Goal: Transaction & Acquisition: Purchase product/service

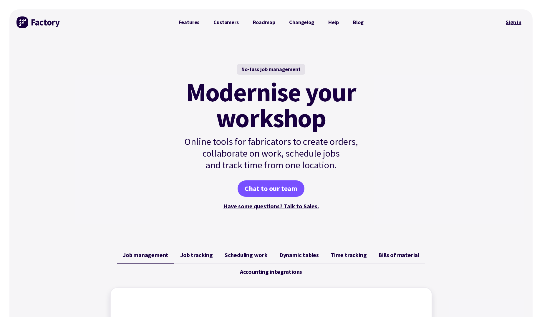
click at [518, 22] on link "Sign in" at bounding box center [513, 23] width 24 height 14
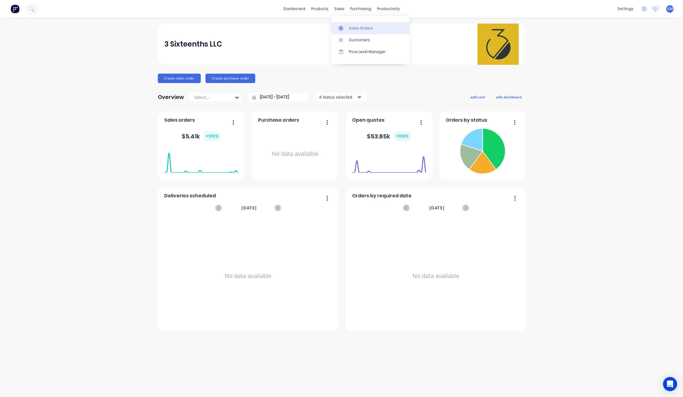
click at [344, 23] on link "Sales Orders" at bounding box center [370, 28] width 78 height 12
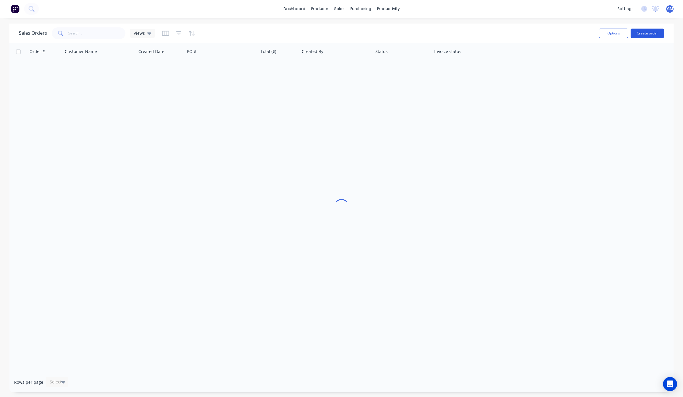
click at [653, 36] on button "Create order" at bounding box center [647, 33] width 34 height 9
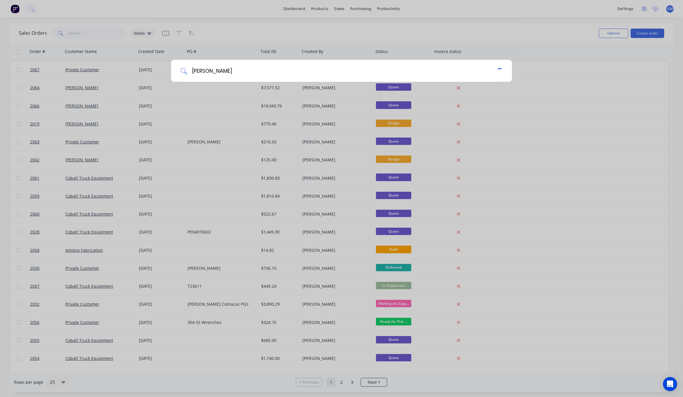
drag, startPoint x: 259, startPoint y: 66, endPoint x: 163, endPoint y: 69, distance: 96.5
click at [163, 69] on div "[PERSON_NAME]" at bounding box center [341, 198] width 683 height 397
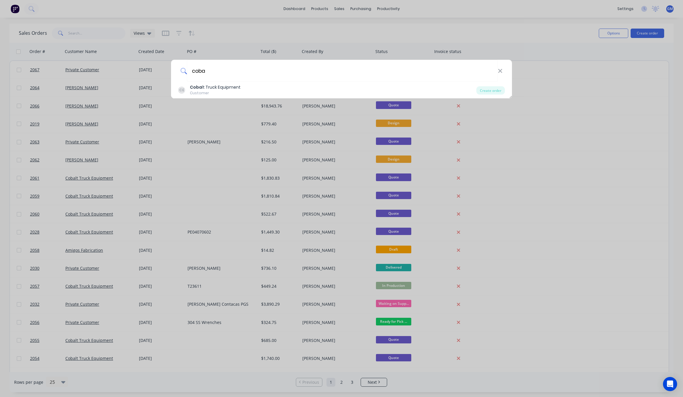
type input "coba"
click at [214, 88] on div "Coba lt Truck Equipment" at bounding box center [215, 87] width 51 height 6
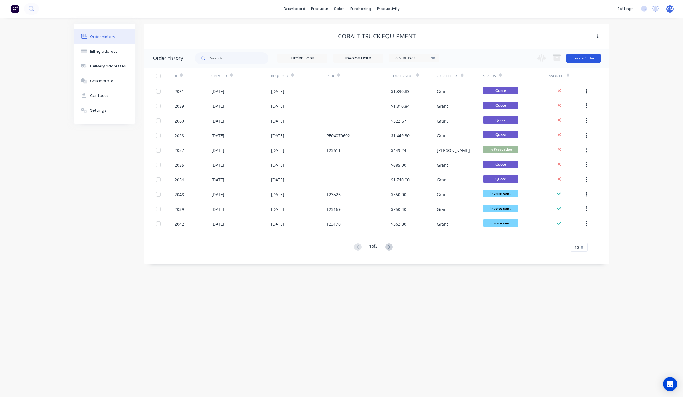
click at [588, 58] on button "Create Order" at bounding box center [583, 58] width 34 height 9
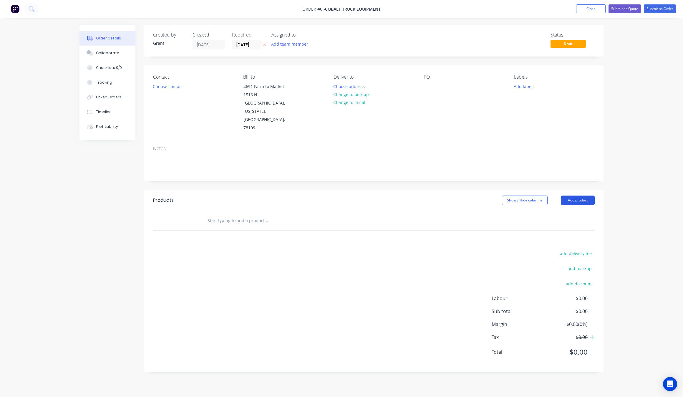
click at [578, 195] on button "Add product" at bounding box center [577, 199] width 34 height 9
click at [577, 211] on div "Product catalogue" at bounding box center [566, 215] width 45 height 9
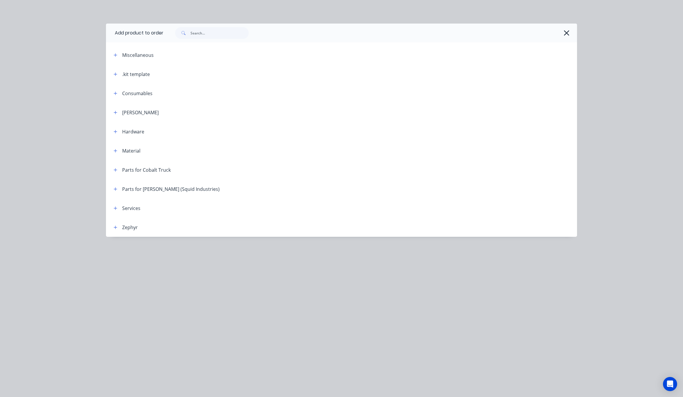
click at [116, 145] on header "Material" at bounding box center [341, 150] width 471 height 19
click at [116, 154] on span at bounding box center [115, 150] width 7 height 7
click at [116, 149] on icon "button" at bounding box center [116, 151] width 4 height 4
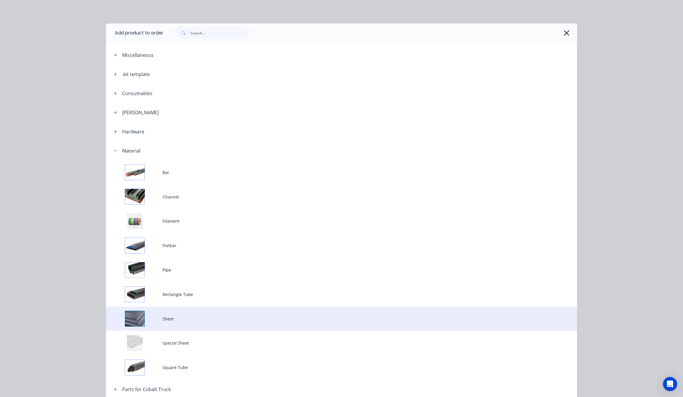
click at [184, 321] on span "Sheet" at bounding box center [327, 318] width 331 height 6
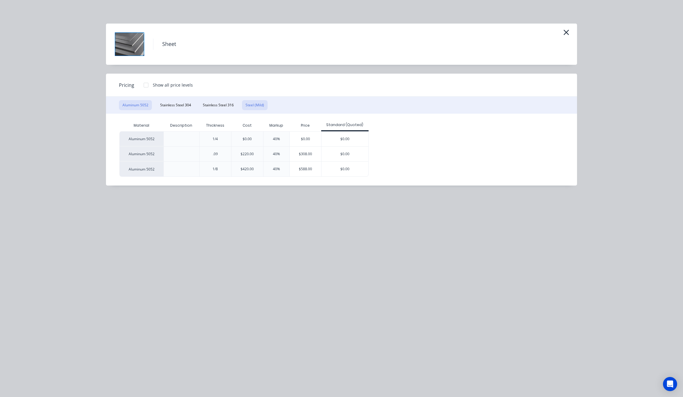
drag, startPoint x: 255, startPoint y: 103, endPoint x: 252, endPoint y: 104, distance: 3.2
click at [257, 103] on button "Steel (Mild)" at bounding box center [255, 105] width 26 height 10
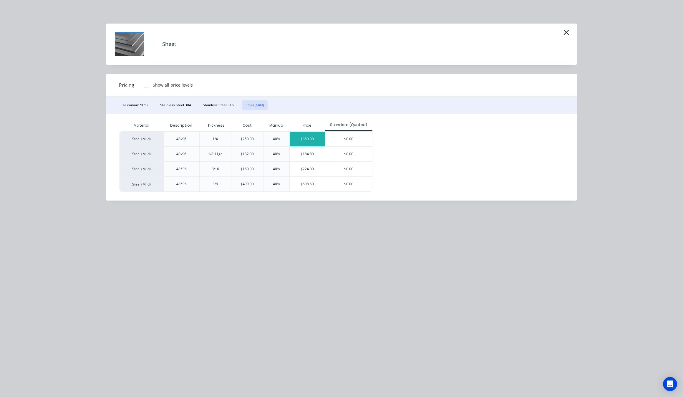
click at [306, 142] on div "$350.00" at bounding box center [307, 139] width 36 height 15
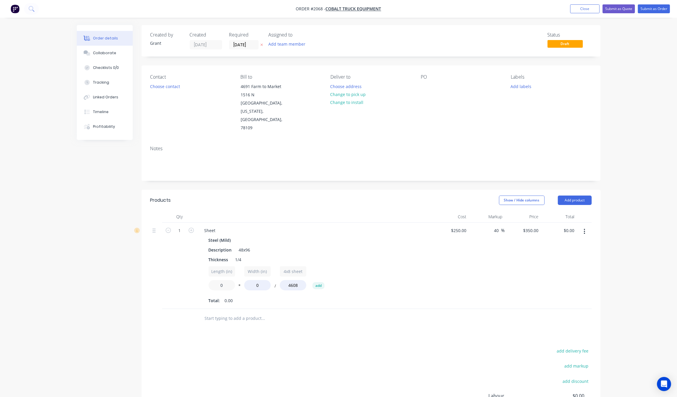
drag, startPoint x: 224, startPoint y: 271, endPoint x: 204, endPoint y: 267, distance: 20.1
click at [205, 269] on div "Steel (Mild) Description 48x96 Thickness 1/4 Length (in) 0 * Width (in) 0 / 4x8…" at bounding box center [315, 270] width 231 height 69
type input "16"
drag, startPoint x: 259, startPoint y: 270, endPoint x: 229, endPoint y: 269, distance: 30.6
click at [232, 267] on div "Length (in) 16 * Width (in) 0 / 4x8 sheet 4608 add" at bounding box center [315, 279] width 213 height 26
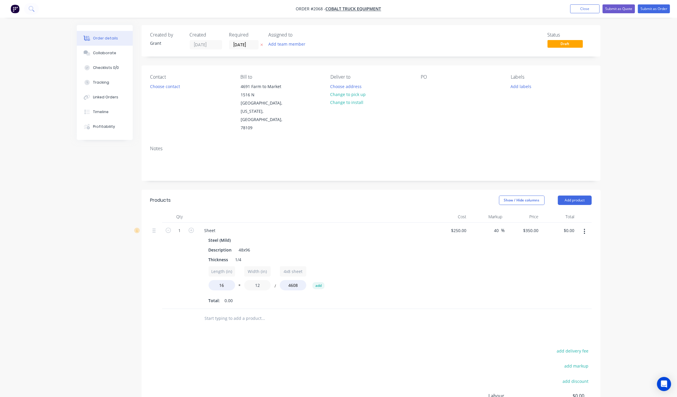
type input "12"
type input "$14.60"
click at [314, 296] on div "Total: 0.00" at bounding box center [315, 300] width 213 height 9
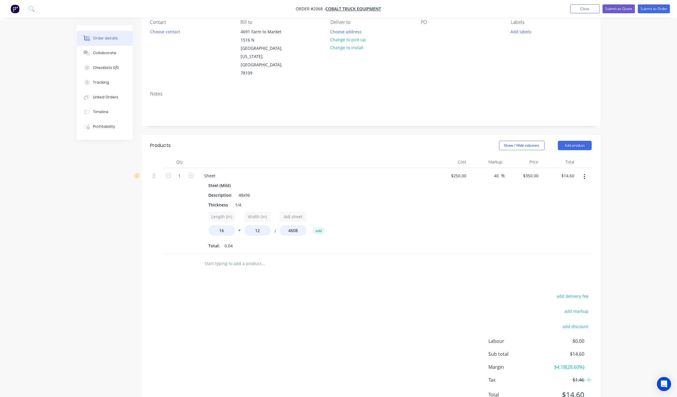
scroll to position [65, 0]
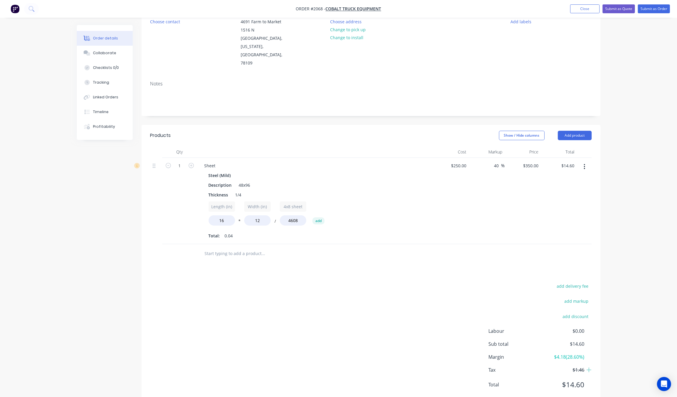
click at [231, 247] on input "text" at bounding box center [263, 253] width 118 height 12
click at [358, 247] on div at bounding box center [288, 253] width 177 height 12
click at [578, 161] on button "button" at bounding box center [585, 166] width 14 height 11
click at [567, 213] on div "Delete" at bounding box center [563, 217] width 45 height 9
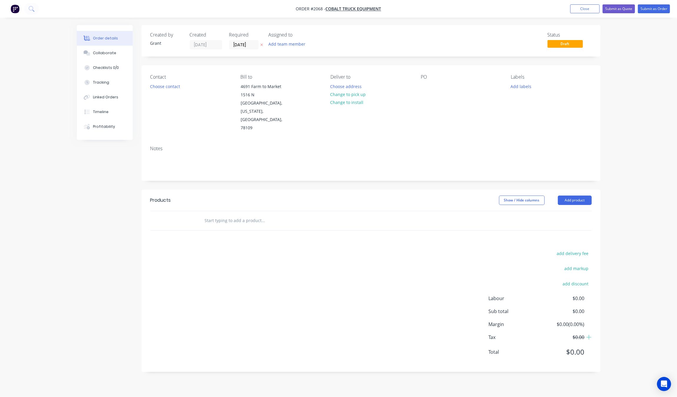
scroll to position [0, 0]
click at [582, 195] on button "Add product" at bounding box center [577, 199] width 34 height 9
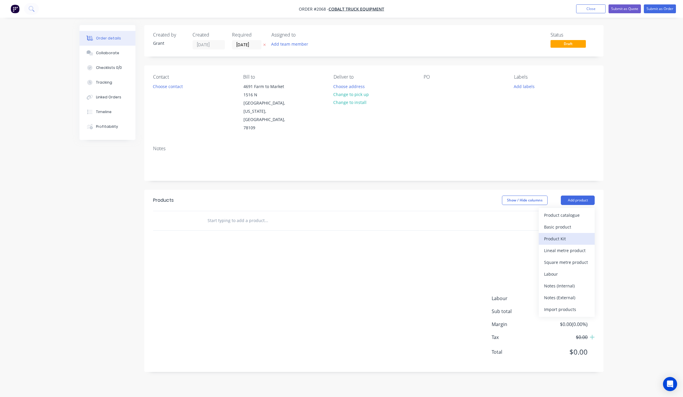
click at [583, 234] on div "Product Kit" at bounding box center [566, 238] width 45 height 9
click at [580, 222] on div "Standard pricing" at bounding box center [566, 226] width 45 height 9
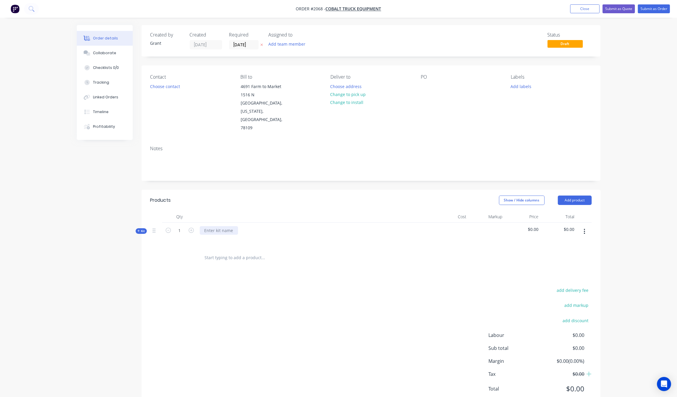
click at [214, 226] on div at bounding box center [219, 230] width 38 height 9
click at [383, 313] on div "add delivery fee add markup add discount Labour $0.00 Sub total $0.00 Margin $0…" at bounding box center [370, 343] width 441 height 114
drag, startPoint x: 139, startPoint y: 208, endPoint x: 144, endPoint y: 205, distance: 5.1
click at [142, 205] on div "Created by Grant Created [DATE] Required [DATE] Assigned to Add team member Sta…" at bounding box center [339, 221] width 524 height 392
click at [144, 229] on span "Kit" at bounding box center [141, 231] width 8 height 4
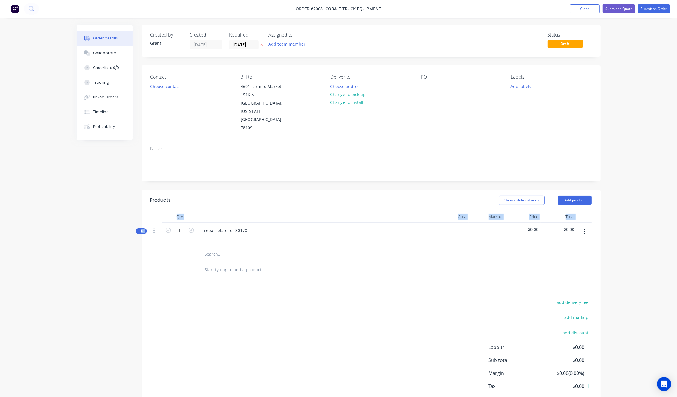
drag, startPoint x: 210, startPoint y: 233, endPoint x: 218, endPoint y: 238, distance: 9.5
click at [214, 248] on input "text" at bounding box center [263, 254] width 118 height 12
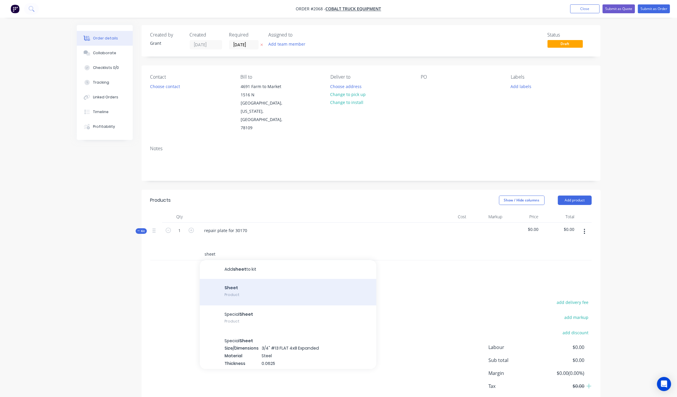
type input "sheet"
click at [280, 279] on div "Sheet Product" at bounding box center [288, 292] width 177 height 26
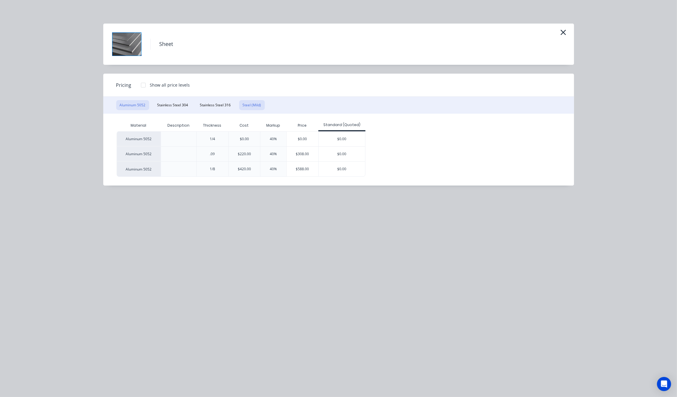
click at [241, 104] on button "Steel (Mild)" at bounding box center [252, 105] width 26 height 10
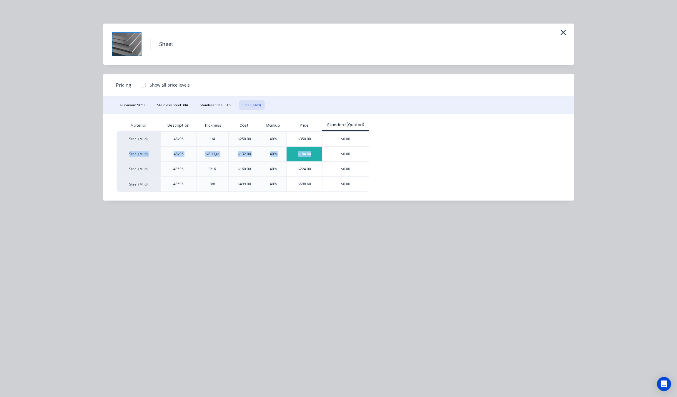
drag, startPoint x: 357, startPoint y: 140, endPoint x: 310, endPoint y: 146, distance: 46.6
click at [310, 146] on div "Steel (Mild) 48x96 1/4 $250.00 40% $350.00 $0.00 Steel (Mild) 48x96 1/8 11ga $1…" at bounding box center [334, 161] width 435 height 60
click at [308, 141] on div "$350.00" at bounding box center [305, 139] width 36 height 15
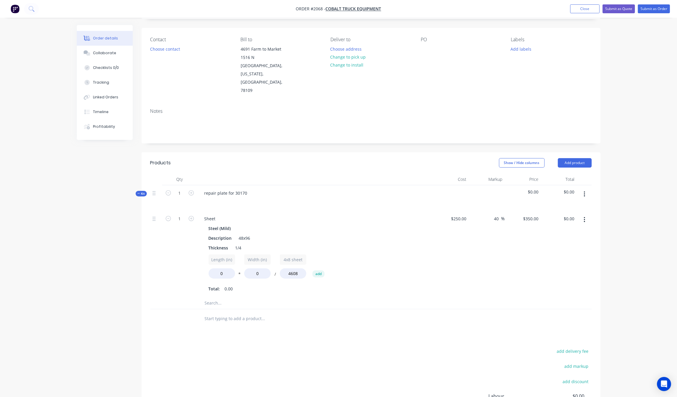
scroll to position [74, 0]
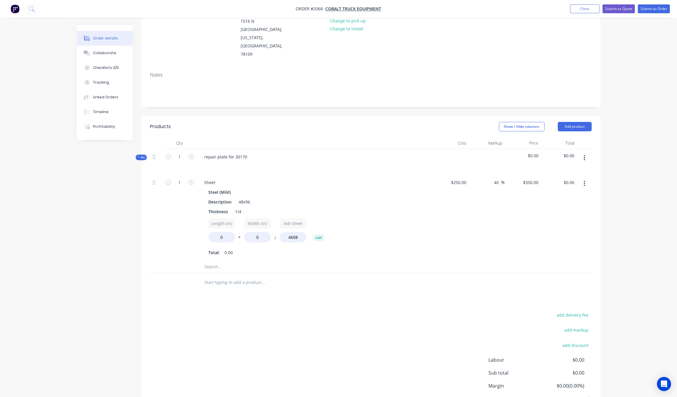
click at [229, 261] on input "text" at bounding box center [263, 267] width 118 height 12
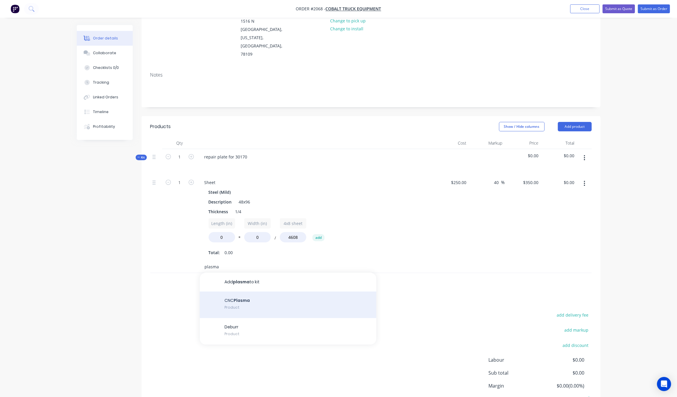
type input "plasma"
click at [253, 291] on div "CNC Plasma Product" at bounding box center [288, 304] width 177 height 26
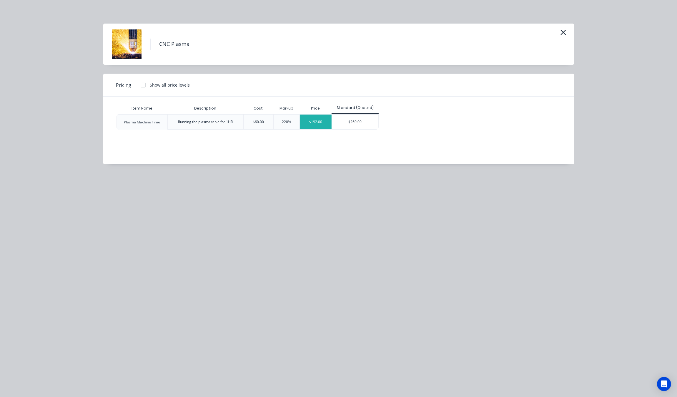
click at [311, 121] on div "$192.00" at bounding box center [316, 121] width 32 height 15
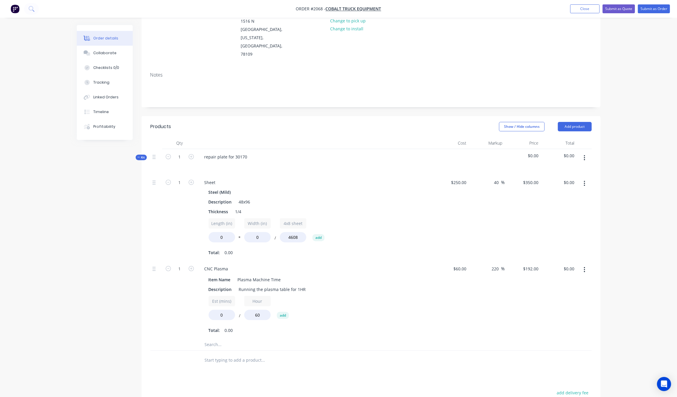
click at [217, 338] on input "text" at bounding box center [263, 344] width 118 height 12
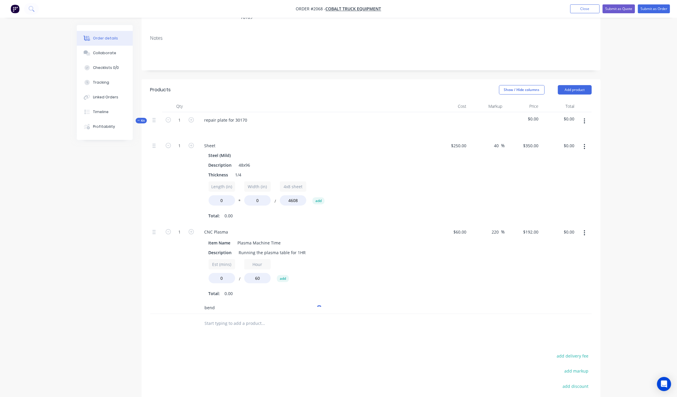
scroll to position [147, 0]
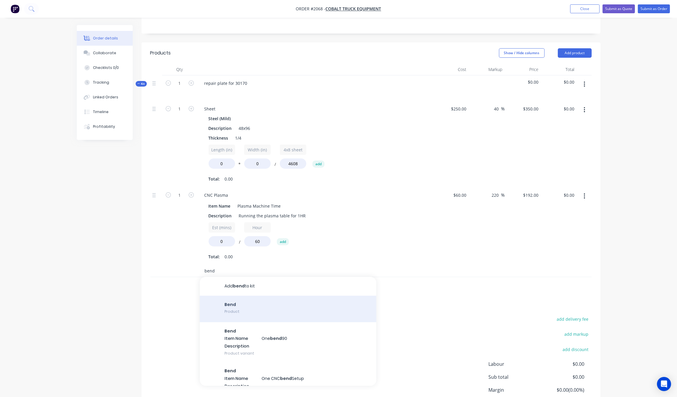
type input "bend"
click at [256, 295] on div "Bend Product" at bounding box center [288, 308] width 177 height 26
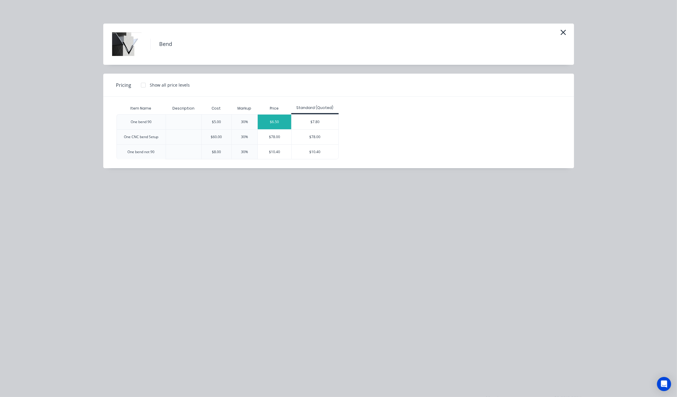
click at [272, 126] on div "$6.50" at bounding box center [275, 121] width 34 height 15
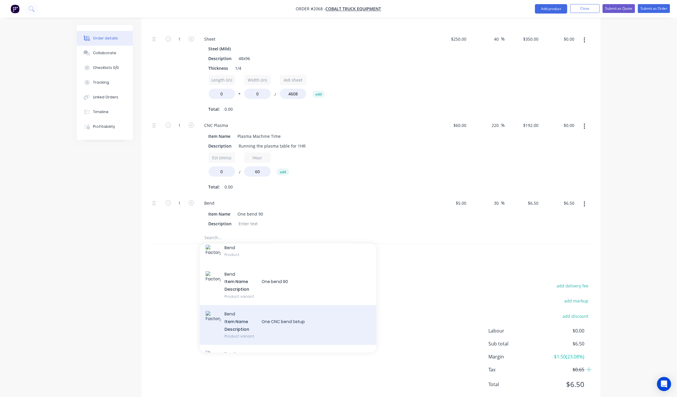
scroll to position [37, 0]
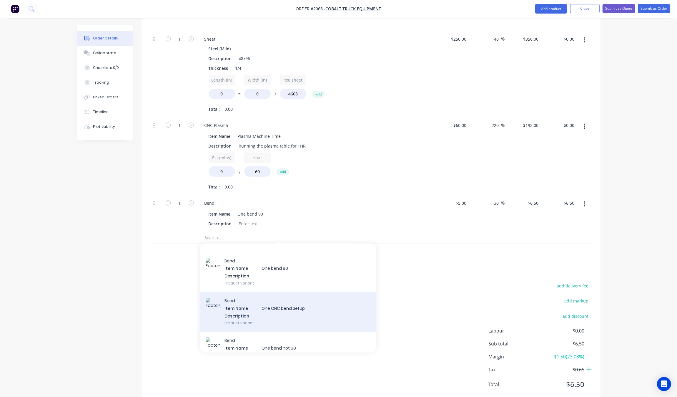
click at [265, 292] on div "B e n d I t e m N a m e O n e C N C b e n d S e t u p D e s c r i p t i o n Pro…" at bounding box center [288, 312] width 177 height 40
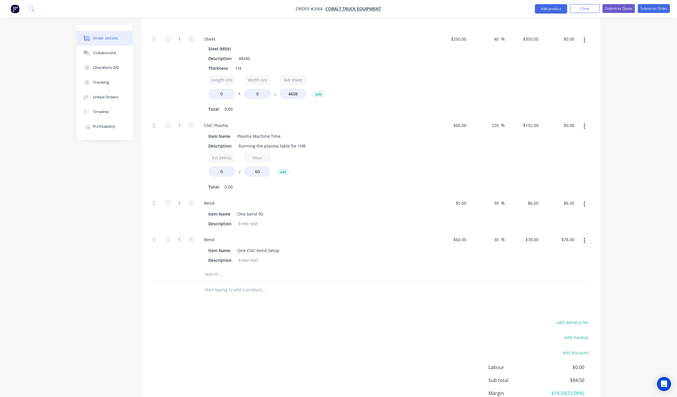
click at [332, 318] on div "add delivery fee add markup add discount Labour $0.00 Sub total $84.50 Margin $…" at bounding box center [370, 375] width 441 height 114
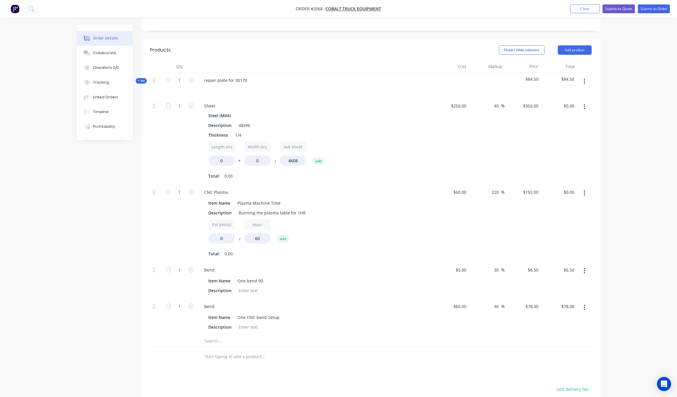
scroll to position [143, 0]
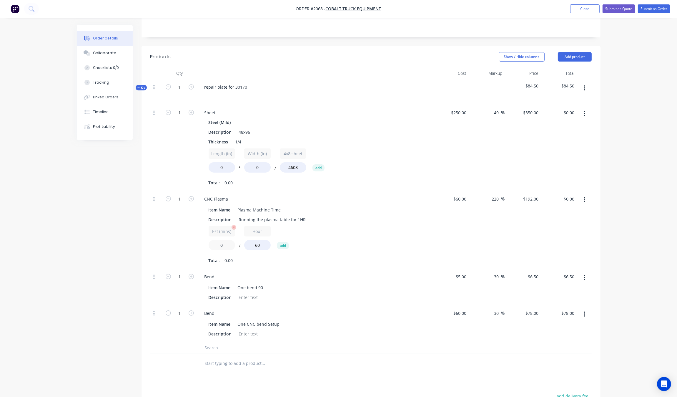
drag, startPoint x: 224, startPoint y: 232, endPoint x: 213, endPoint y: 230, distance: 11.4
click at [213, 240] on input "0" at bounding box center [222, 245] width 26 height 10
type input "15"
type input "$48.00"
drag, startPoint x: 228, startPoint y: 147, endPoint x: 202, endPoint y: 146, distance: 26.2
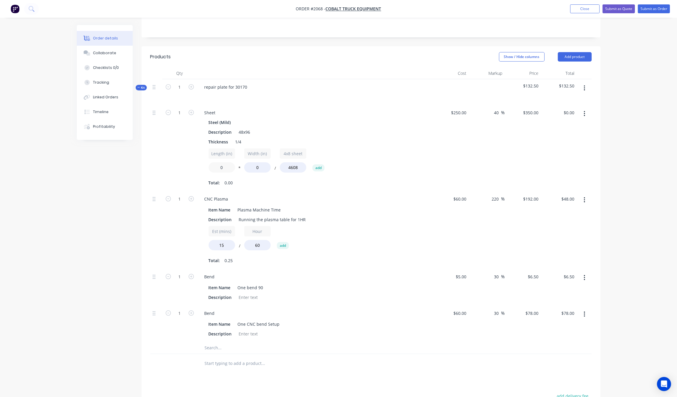
click at [202, 148] on div "Steel (Mild) Description 48x96 Thickness 1/4 Length (in) 0 * Width (in) 0 / 4x8…" at bounding box center [315, 152] width 231 height 69
type input "12"
drag, startPoint x: 264, startPoint y: 149, endPoint x: 240, endPoint y: 148, distance: 24.1
click at [240, 148] on div "Length (in) 12 * Width (in) 0 / 4x8 sheet 4608 add" at bounding box center [315, 161] width 213 height 26
type input "16"
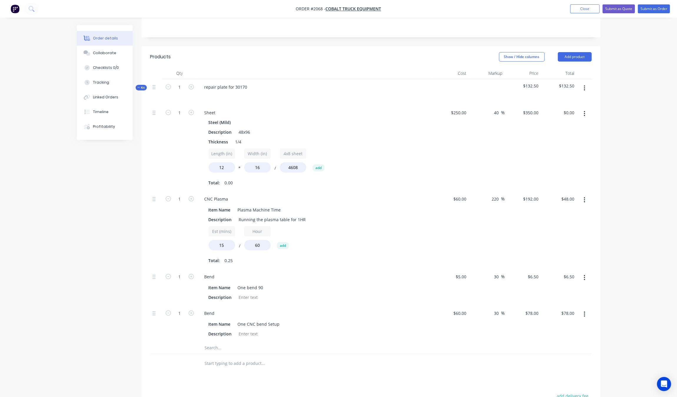
type input "$14.60"
drag, startPoint x: 168, startPoint y: 149, endPoint x: 177, endPoint y: 152, distance: 9.1
click at [169, 150] on div "1" at bounding box center [179, 148] width 35 height 86
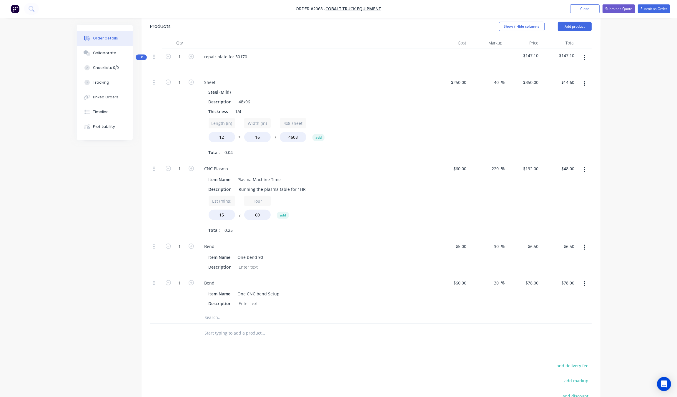
scroll to position [106, 0]
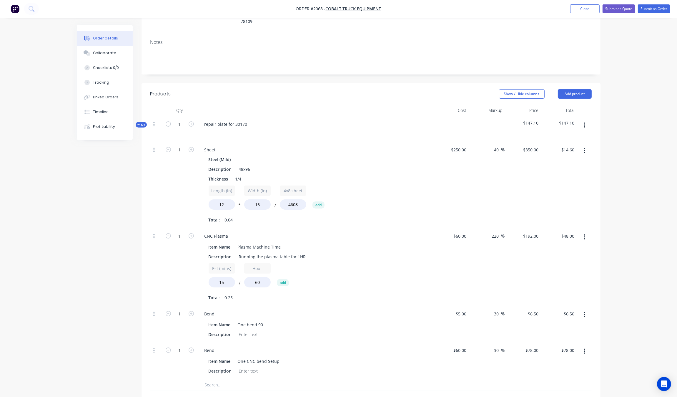
drag, startPoint x: 628, startPoint y: 126, endPoint x: 634, endPoint y: 127, distance: 5.7
click at [633, 129] on div "Order details Collaborate Checklists 0/0 Tracking Linked Orders Timeline Profit…" at bounding box center [338, 227] width 677 height 666
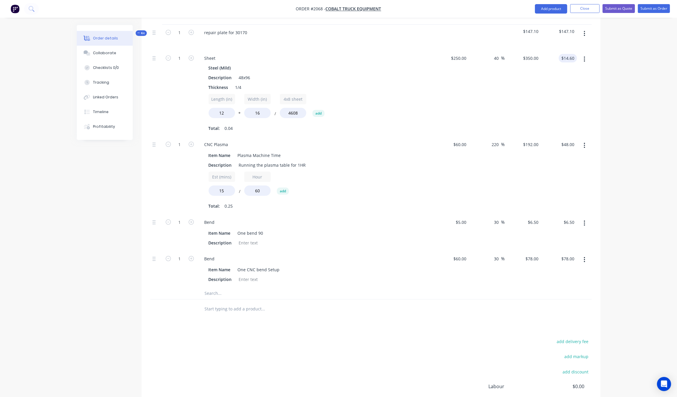
scroll to position [253, 0]
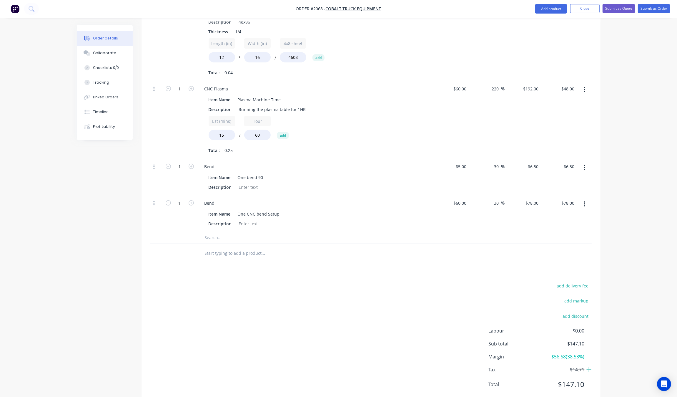
click at [480, 195] on div "30 30 %" at bounding box center [487, 213] width 36 height 36
type input "31"
type input "$78.60"
click at [602, 191] on div "Order details Collaborate Checklists 0/0 Tracking Linked Orders Timeline Profit…" at bounding box center [338, 92] width 535 height 641
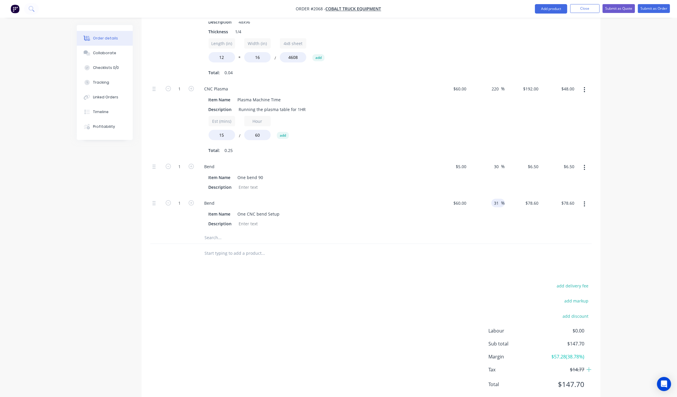
click at [497, 199] on input "31" at bounding box center [498, 203] width 8 height 9
type input "32"
type input "$79.20"
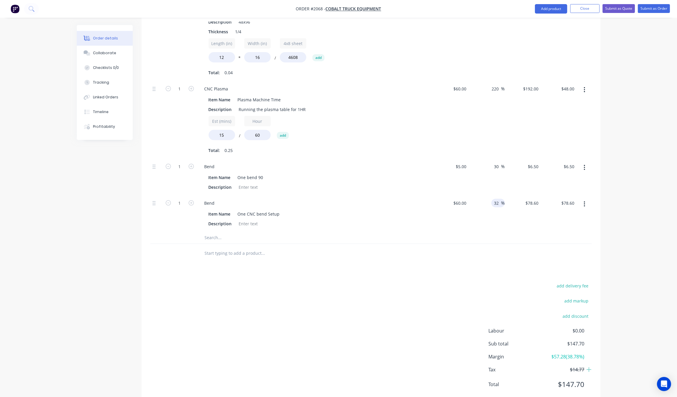
type input "$79.20"
click at [503, 244] on div at bounding box center [370, 253] width 441 height 19
click at [499, 199] on div "32 32" at bounding box center [498, 203] width 8 height 9
click at [499, 199] on input "32" at bounding box center [498, 203] width 8 height 9
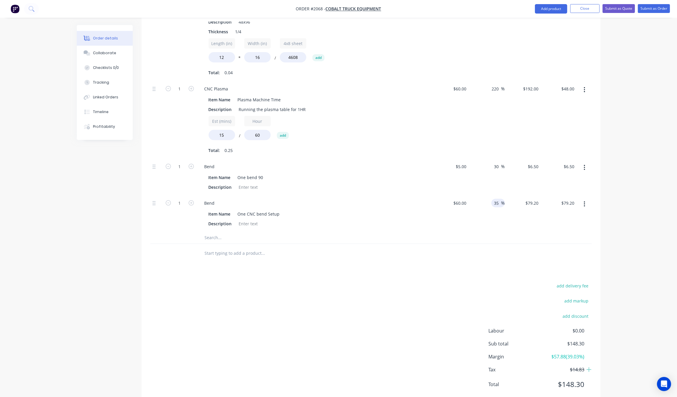
type input "35"
type input "$81.00"
click at [497, 232] on div at bounding box center [370, 238] width 441 height 12
click at [498, 199] on input "35" at bounding box center [498, 203] width 8 height 9
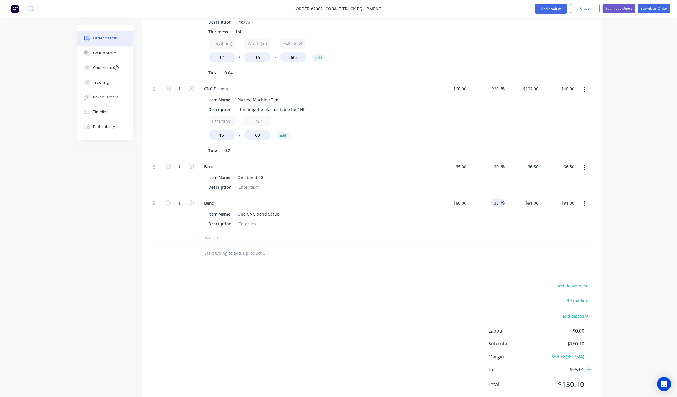
drag, startPoint x: 499, startPoint y: 186, endPoint x: 496, endPoint y: 187, distance: 3.4
click at [496, 199] on input "35" at bounding box center [498, 203] width 8 height 9
type input "34.5"
type input "$80.70"
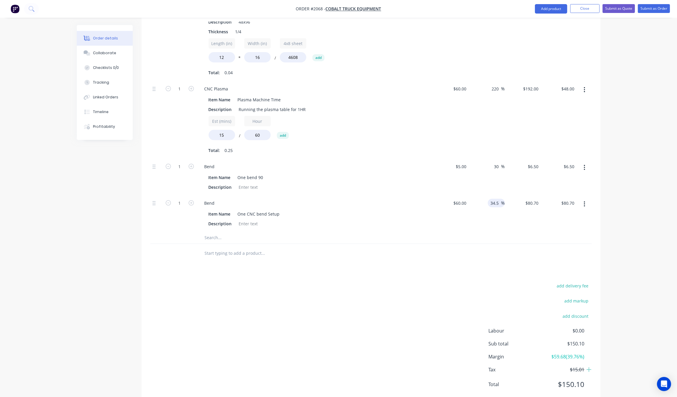
click at [525, 246] on div at bounding box center [370, 253] width 441 height 19
click at [499, 199] on input "34.5" at bounding box center [495, 203] width 11 height 9
type input "34.6"
type input "$80.76"
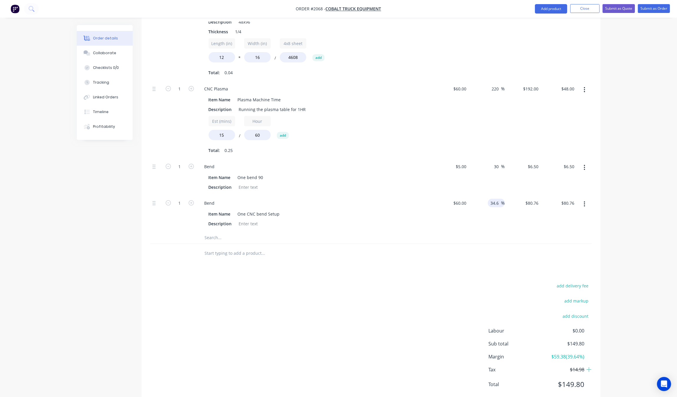
click at [501, 232] on div at bounding box center [370, 238] width 441 height 12
click at [502, 199] on span "%" at bounding box center [503, 202] width 4 height 7
type input "34.7"
type input "$80.82"
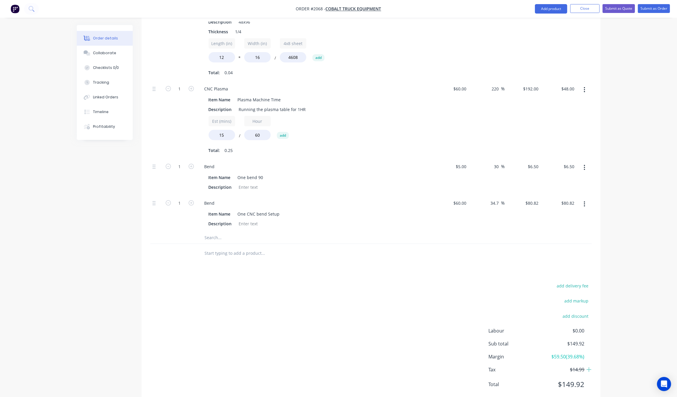
click at [509, 204] on div "$80.82 $80.82" at bounding box center [523, 213] width 36 height 36
click at [499, 199] on input "34.7" at bounding box center [495, 203] width 11 height 9
type input "34.9"
type input "$80.94"
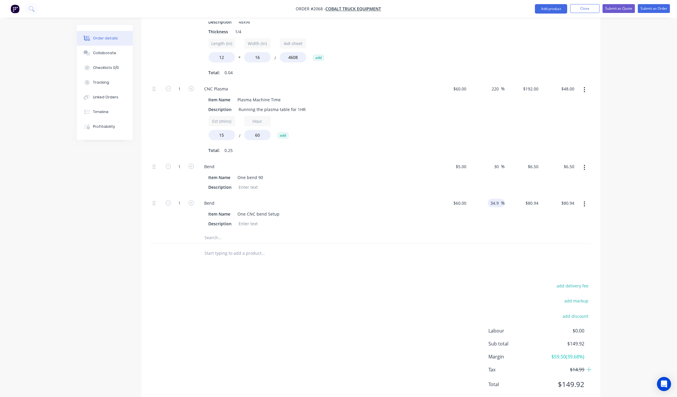
click at [452, 244] on div at bounding box center [370, 253] width 441 height 19
click at [502, 199] on div "34.9 34.9 %" at bounding box center [496, 203] width 17 height 9
type input "34.85"
type input "$80.91"
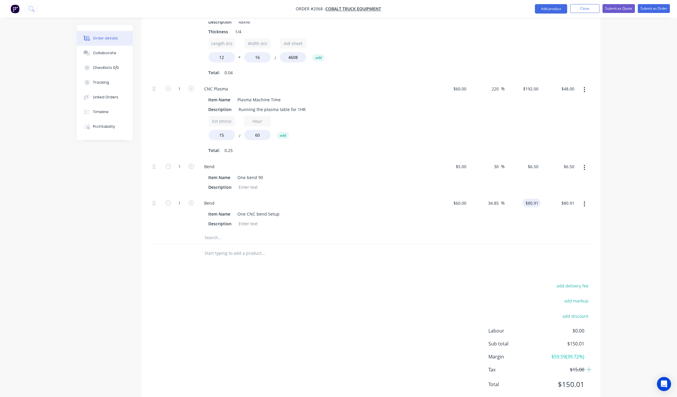
drag, startPoint x: 510, startPoint y: 189, endPoint x: 529, endPoint y: 187, distance: 19.5
click at [519, 195] on div "$80.91 $80.91" at bounding box center [523, 213] width 36 height 36
click at [499, 199] on input "34.85" at bounding box center [495, 203] width 14 height 9
type input "34.84"
type input "$80.904"
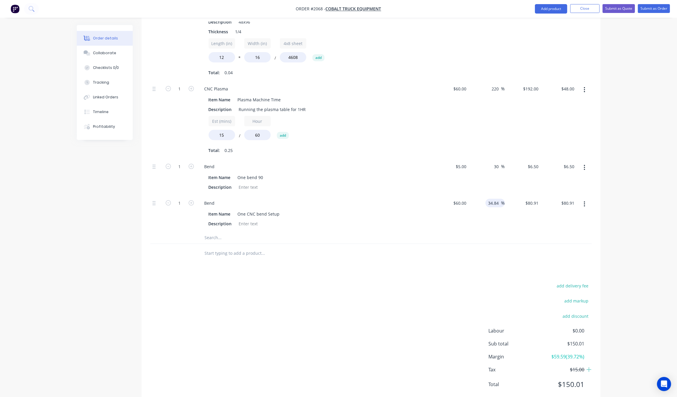
type input "$80.90"
drag, startPoint x: 497, startPoint y: 237, endPoint x: 502, endPoint y: 231, distance: 7.7
click at [502, 244] on div at bounding box center [370, 253] width 441 height 19
click at [625, 8] on button "Submit as Quote" at bounding box center [619, 8] width 32 height 9
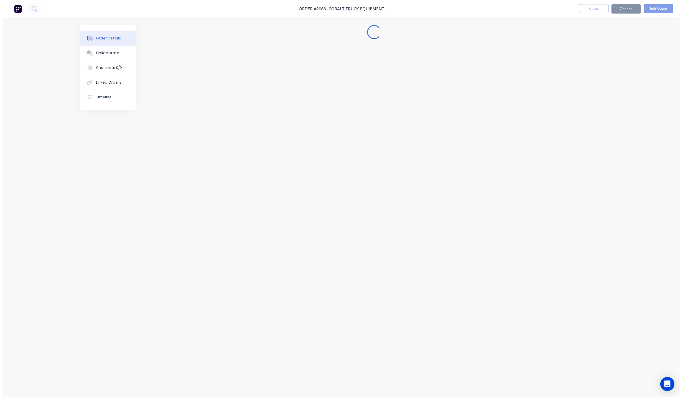
scroll to position [0, 0]
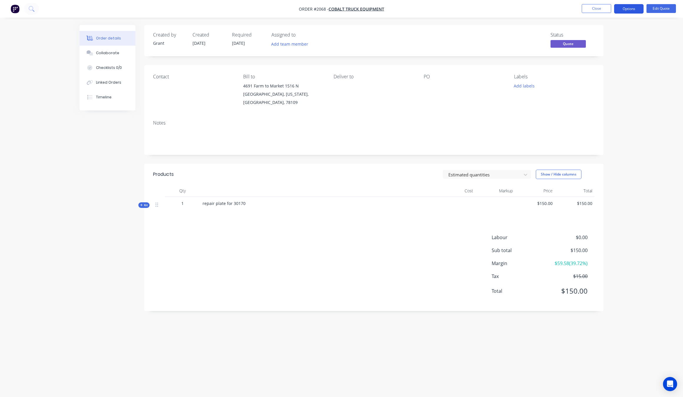
click at [638, 4] on button "Options" at bounding box center [628, 8] width 29 height 9
click at [602, 36] on div "Quote" at bounding box center [611, 35] width 54 height 9
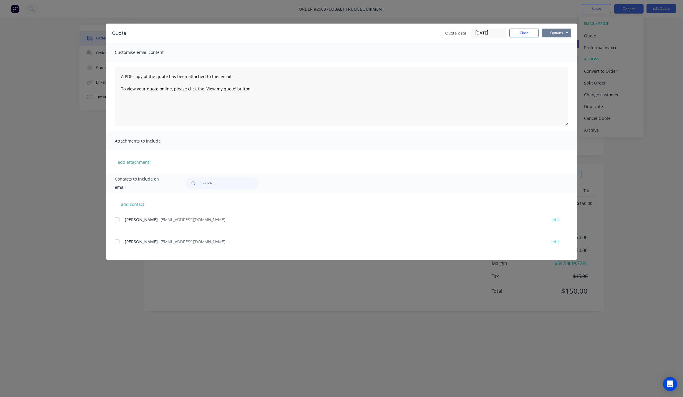
click at [557, 30] on button "Options" at bounding box center [555, 33] width 29 height 9
click at [561, 57] on button "Print" at bounding box center [560, 54] width 38 height 10
